Goal: Information Seeking & Learning: Find contact information

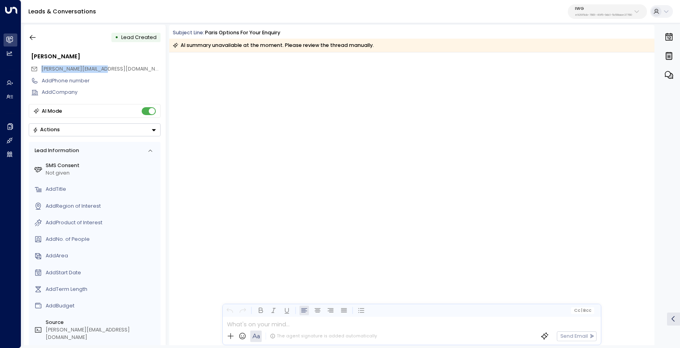
drag, startPoint x: 109, startPoint y: 70, endPoint x: 40, endPoint y: 70, distance: 68.9
click at [40, 70] on div "prasanna@datahaven.xyz" at bounding box center [96, 69] width 130 height 12
copy span "prasanna@datahaven.xyz"
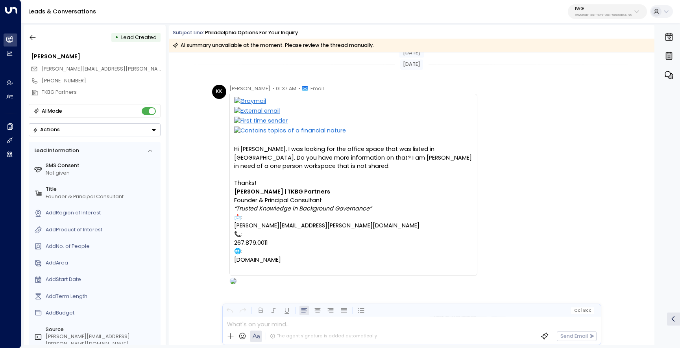
scroll to position [10, 0]
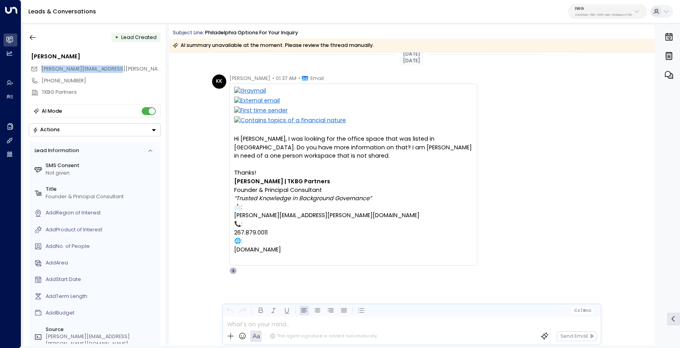
drag, startPoint x: 114, startPoint y: 69, endPoint x: 41, endPoint y: 69, distance: 73.2
click at [41, 69] on div "katie.kulp@tkbgpartners.com" at bounding box center [96, 69] width 130 height 12
copy span "katie.kulp@tkbgpartners.com"
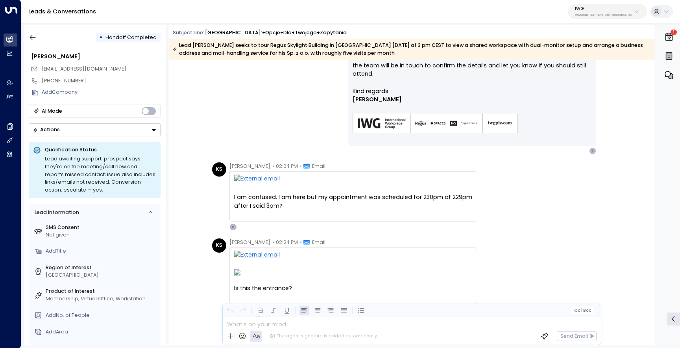
scroll to position [1164, 0]
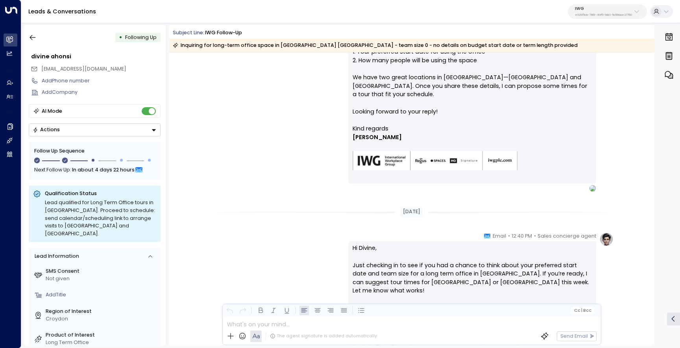
scroll to position [236, 0]
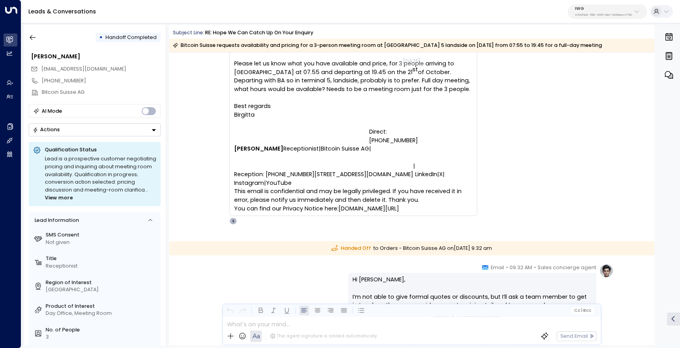
scroll to position [90, 0]
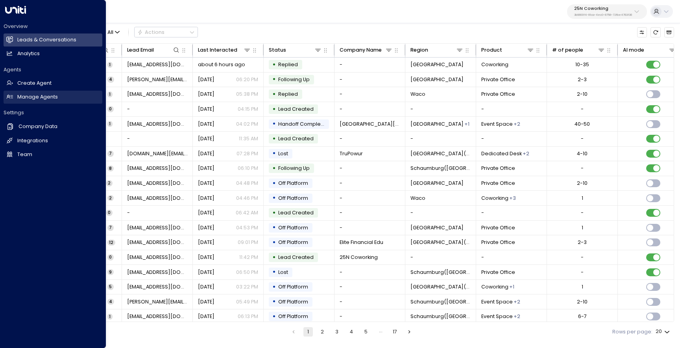
click at [44, 97] on h2 "Manage Agents" at bounding box center [37, 96] width 41 height 7
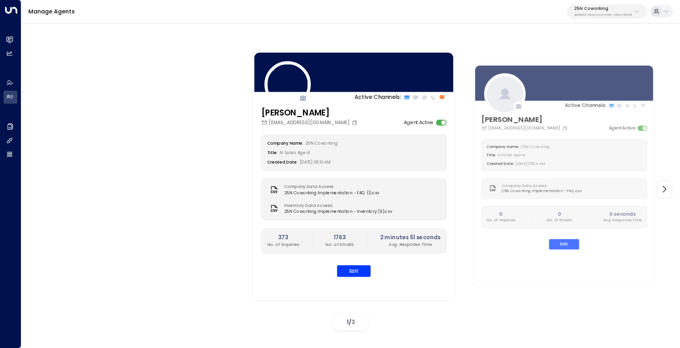
click at [588, 8] on p "25N Coworking" at bounding box center [603, 8] width 58 height 5
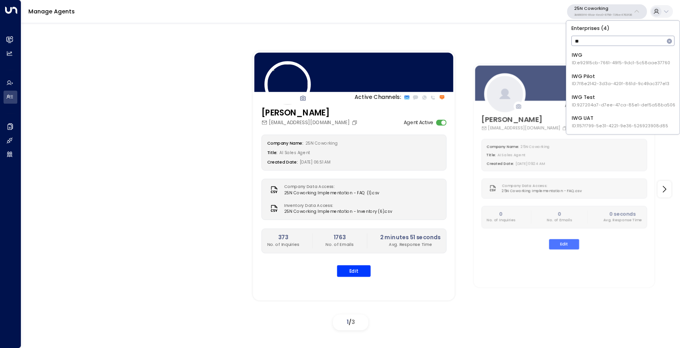
type input "***"
click at [600, 56] on div "IWG ID: e92915cb-7661-49f5-9dc1-5c58aae37760" at bounding box center [621, 59] width 98 height 15
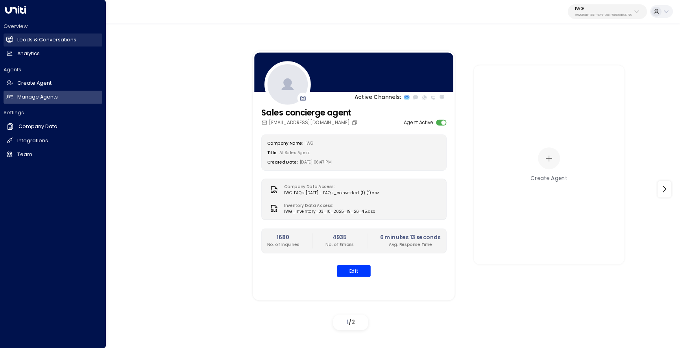
click at [15, 41] on link "Leads & Conversations Leads & Conversations" at bounding box center [53, 39] width 99 height 13
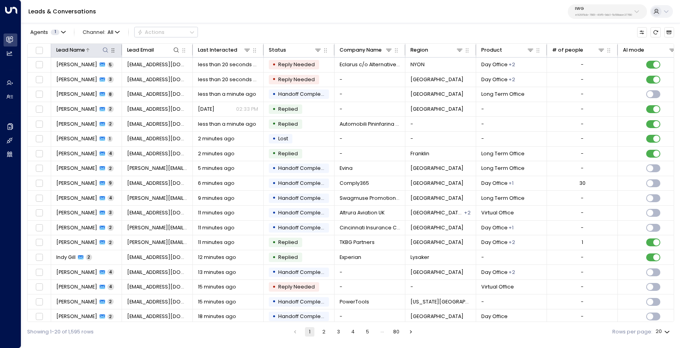
click at [104, 50] on icon at bounding box center [105, 50] width 6 height 6
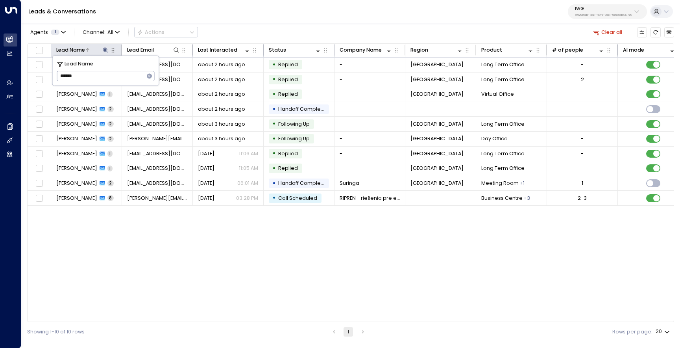
type input "*******"
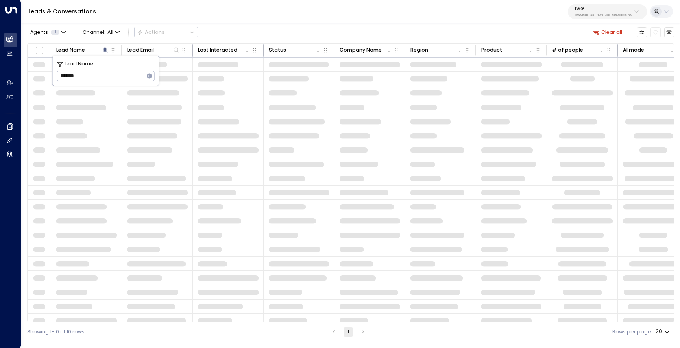
click at [163, 234] on span at bounding box center [146, 235] width 39 height 6
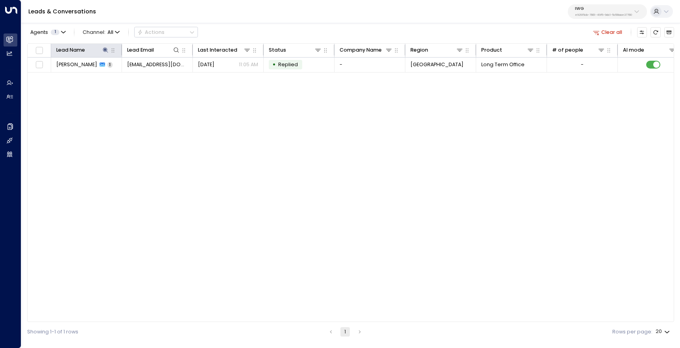
click at [72, 57] on th "Lead Name" at bounding box center [86, 51] width 71 height 14
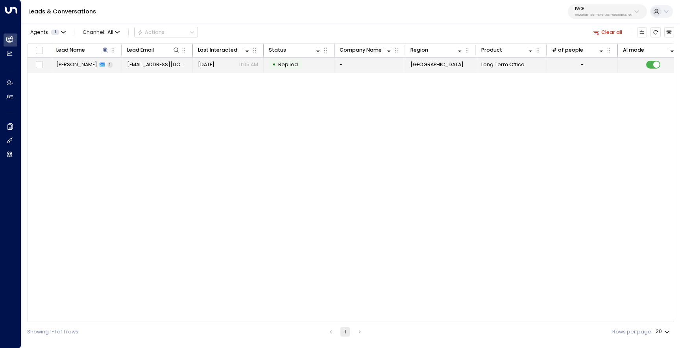
click at [78, 66] on span "[PERSON_NAME]" at bounding box center [76, 64] width 41 height 7
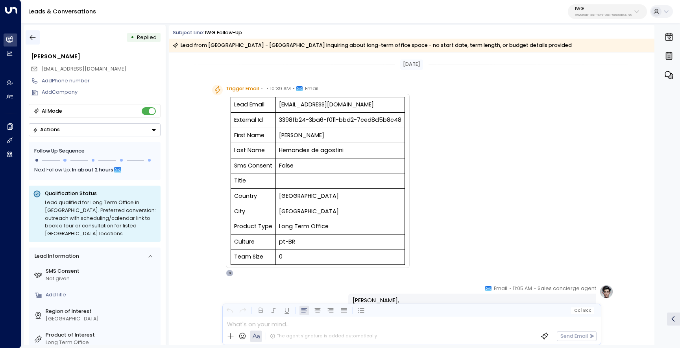
click at [30, 37] on icon "button" at bounding box center [33, 37] width 8 height 8
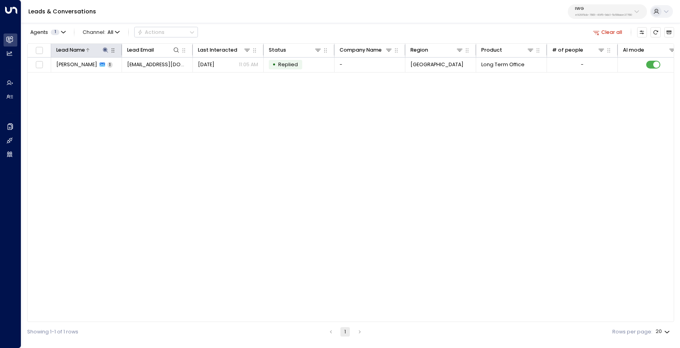
click at [105, 50] on icon at bounding box center [105, 49] width 5 height 5
type input "*"
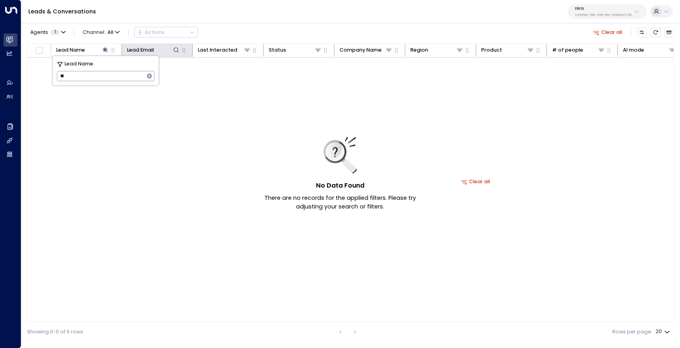
type input "*"
click at [177, 52] on icon at bounding box center [176, 50] width 6 height 6
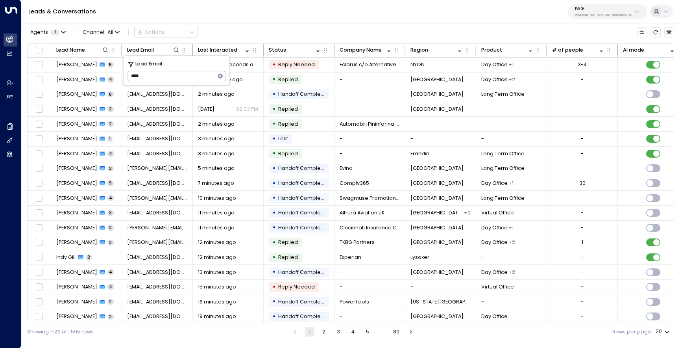
type input "****"
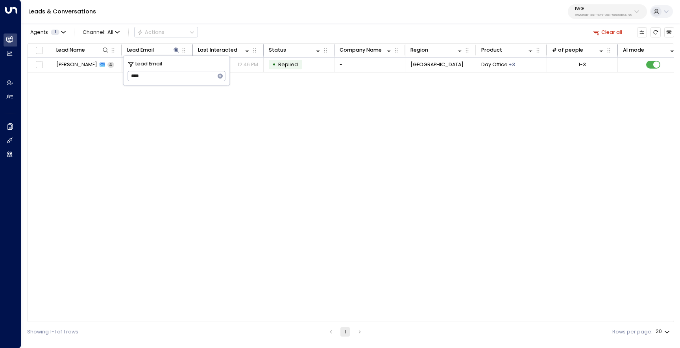
click at [257, 27] on div "Agents 1 Channel: All Actions Clear all" at bounding box center [350, 32] width 647 height 15
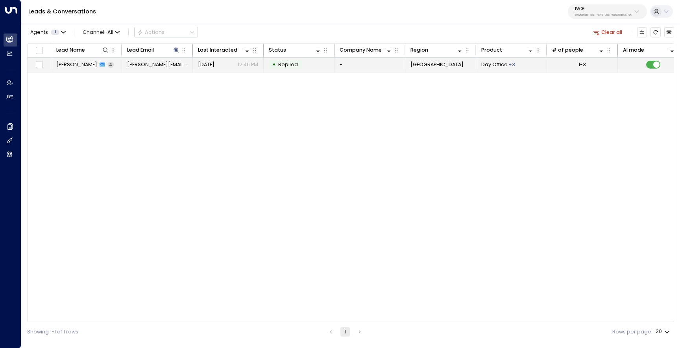
click at [73, 67] on span "[PERSON_NAME]" at bounding box center [76, 64] width 41 height 7
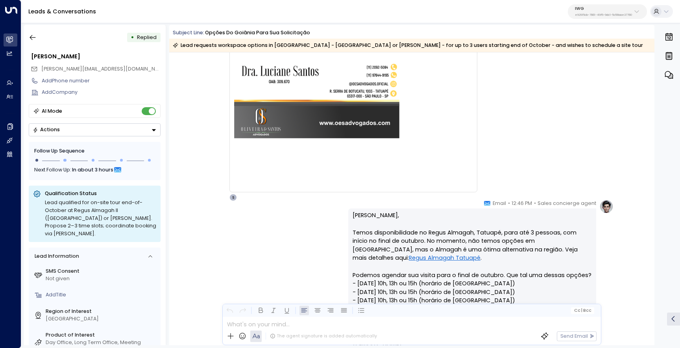
scroll to position [736, 0]
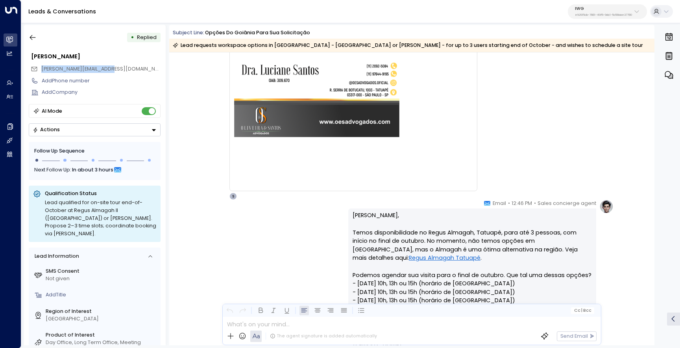
drag, startPoint x: 109, startPoint y: 68, endPoint x: 41, endPoint y: 67, distance: 68.1
click at [41, 67] on div "[PERSON_NAME][EMAIL_ADDRESS][DOMAIN_NAME]" at bounding box center [96, 69] width 130 height 12
copy span "[PERSON_NAME][EMAIL_ADDRESS][DOMAIN_NAME]"
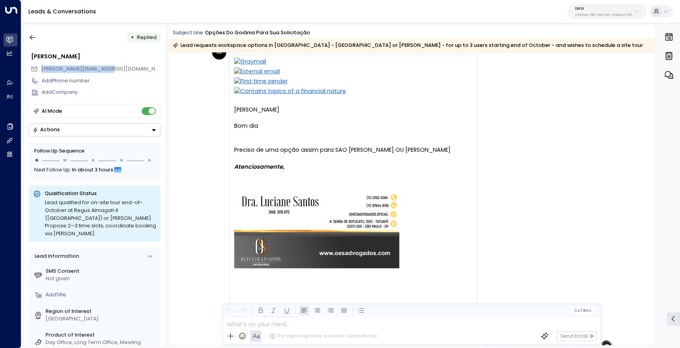
scroll to position [41, 0]
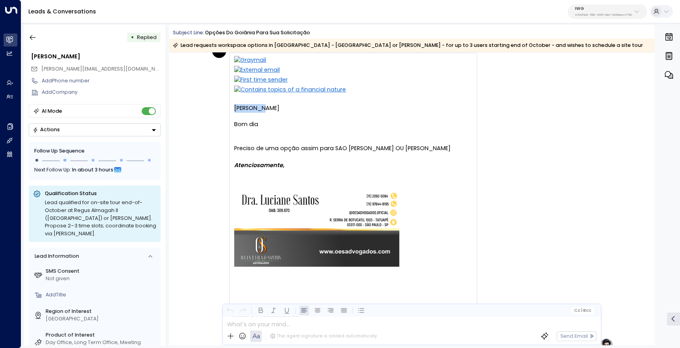
drag, startPoint x: 267, startPoint y: 109, endPoint x: 229, endPoint y: 109, distance: 37.8
click at [229, 109] on div "Olá, [PERSON_NAME] dia Preciso de uma opção assim para SAO [PERSON_NAME] OU ANA…" at bounding box center [353, 187] width 248 height 268
copy div "[PERSON_NAME]"
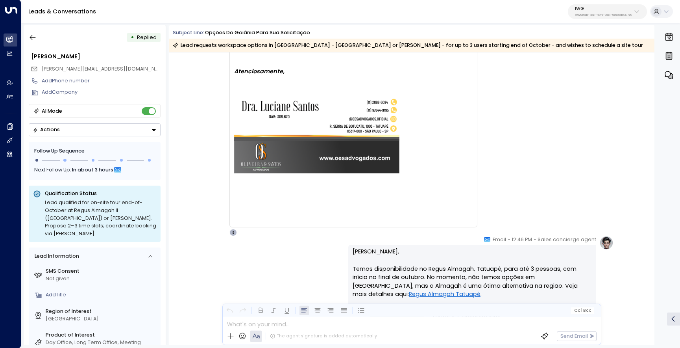
scroll to position [708, 0]
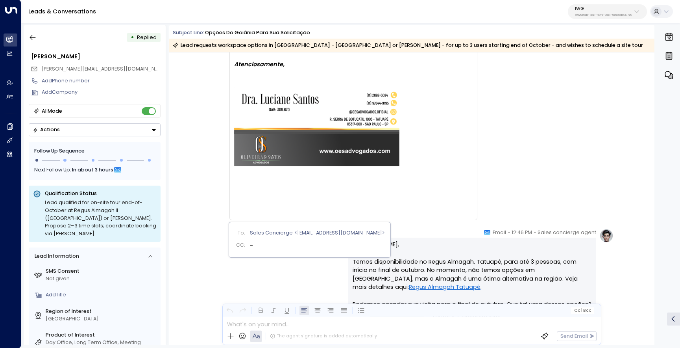
click at [234, 222] on div "S" at bounding box center [232, 225] width 7 height 7
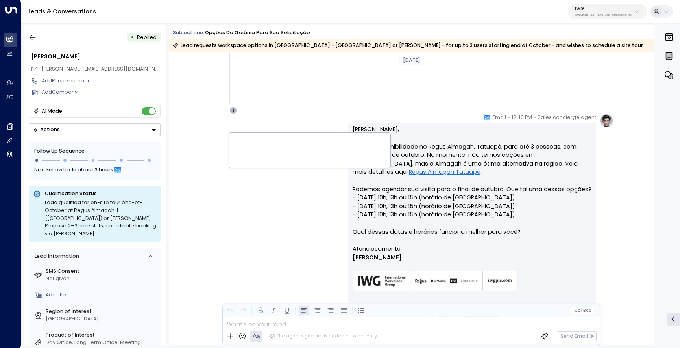
scroll to position [861, 0]
